Goal: Transaction & Acquisition: Subscribe to service/newsletter

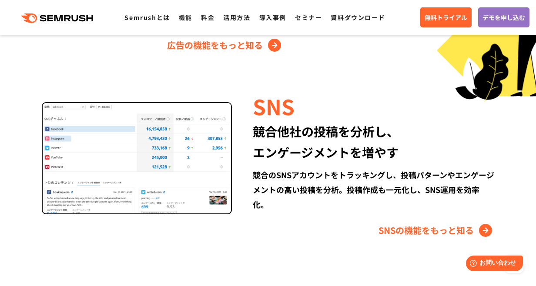
scroll to position [1186, 0]
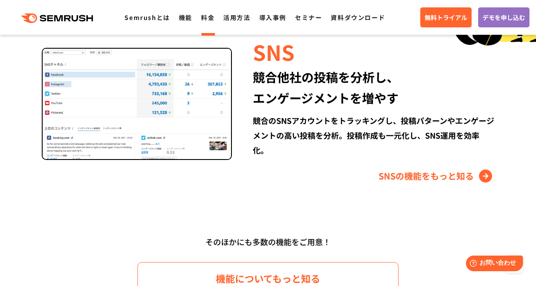
click at [208, 17] on link "料金" at bounding box center [207, 17] width 13 height 9
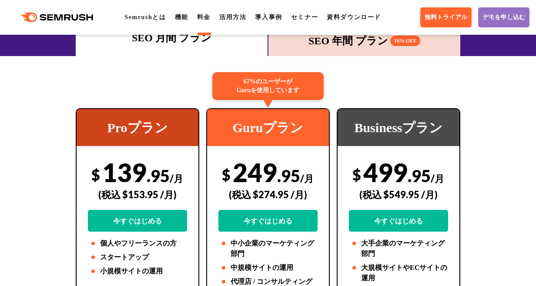
scroll to position [201, 0]
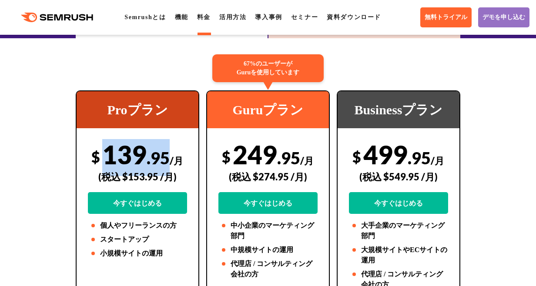
drag, startPoint x: 106, startPoint y: 143, endPoint x: 169, endPoint y: 140, distance: 63.6
click at [169, 140] on div "$ 139 .95 /月 (税込 $153.95 /月) 今すぐはじめる" at bounding box center [137, 176] width 99 height 75
copy div "139 .95"
